Goal: Information Seeking & Learning: Learn about a topic

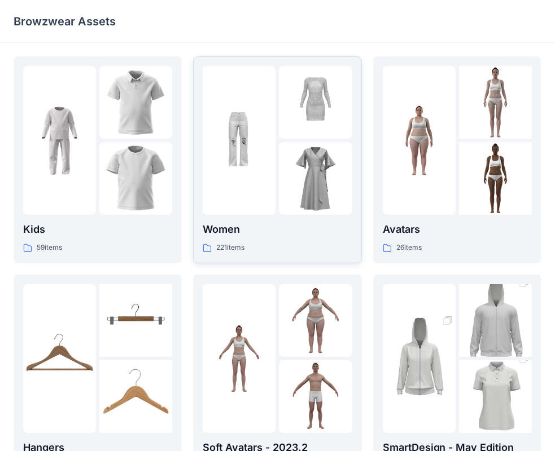
click at [261, 189] on div at bounding box center [239, 140] width 73 height 149
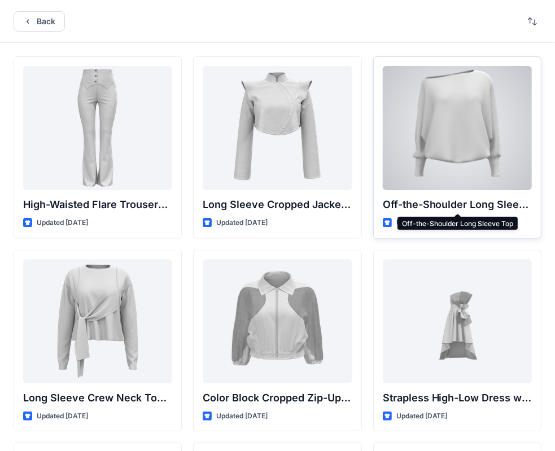
click at [449, 199] on p "Off-the-Shoulder Long Sleeve Top" at bounding box center [456, 205] width 149 height 16
click at [447, 176] on div at bounding box center [456, 128] width 149 height 124
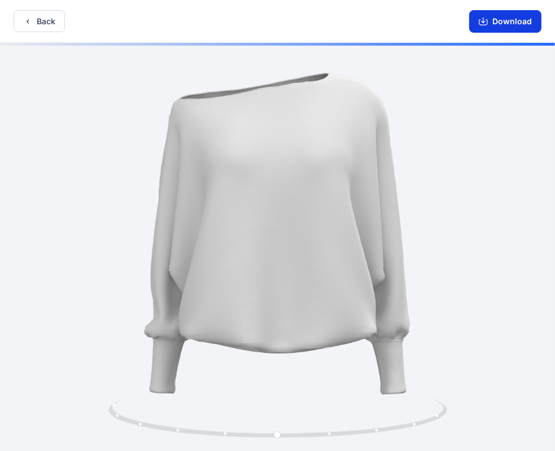
click at [485, 19] on icon "button" at bounding box center [482, 21] width 9 height 9
